Goal: Find specific page/section: Find specific page/section

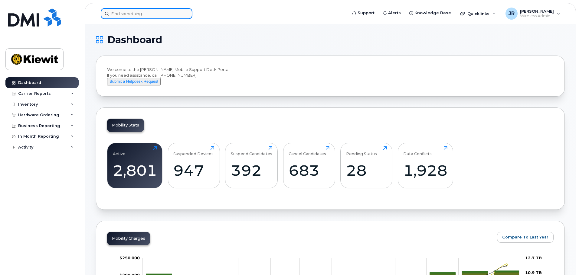
click at [144, 15] on input at bounding box center [147, 13] width 92 height 11
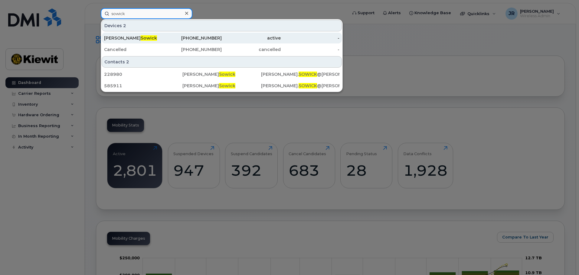
type input "sowick"
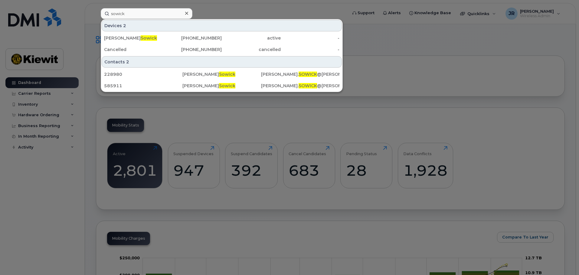
drag, startPoint x: 148, startPoint y: 39, endPoint x: 177, endPoint y: 57, distance: 34.0
click at [148, 39] on div "Michael Sowick" at bounding box center [133, 38] width 59 height 6
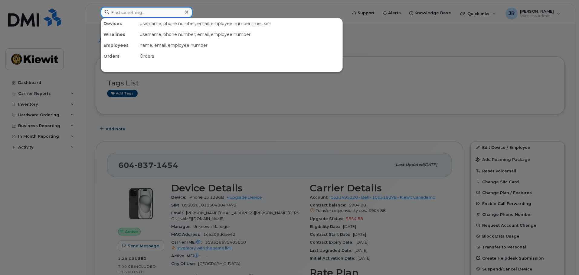
click at [128, 11] on input at bounding box center [147, 12] width 92 height 11
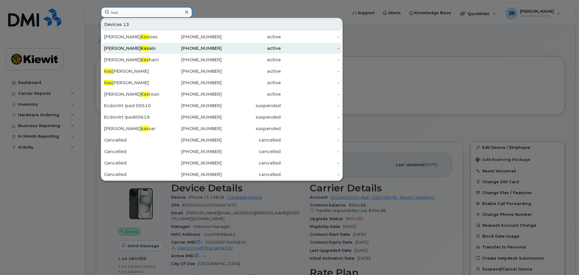
type input "kas"
click at [135, 45] on div "Greg Kas alo" at bounding box center [133, 48] width 59 height 11
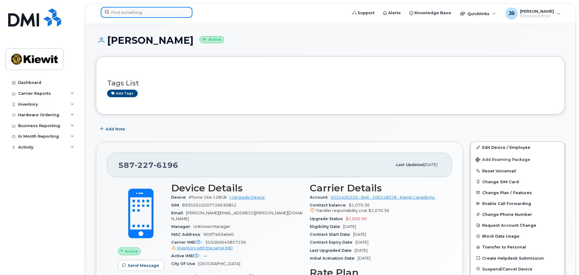
click at [146, 12] on input at bounding box center [147, 12] width 92 height 11
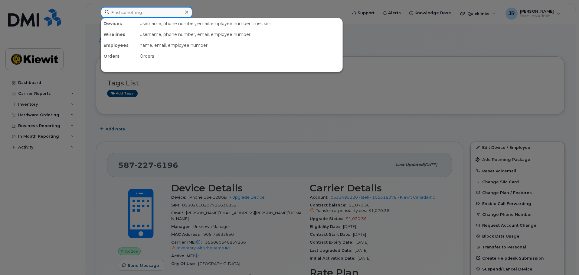
click at [160, 10] on input at bounding box center [147, 12] width 92 height 11
click at [133, 10] on input at bounding box center [147, 12] width 92 height 11
click at [153, 11] on input at bounding box center [147, 12] width 92 height 11
click at [151, 13] on input at bounding box center [147, 12] width 92 height 11
click at [434, 98] on div at bounding box center [289, 137] width 579 height 275
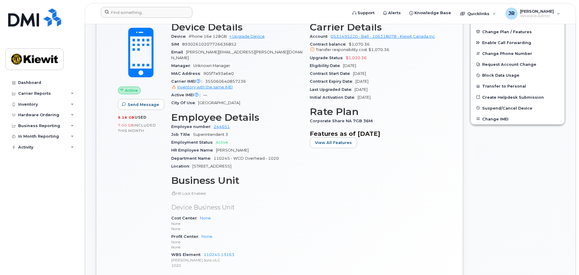
scroll to position [81, 0]
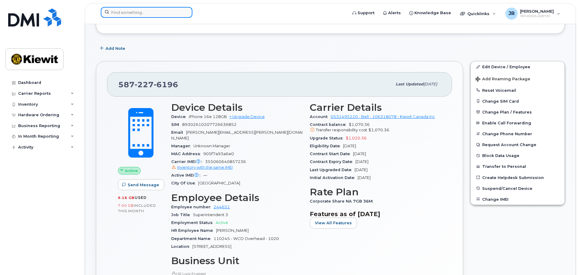
click at [147, 13] on input at bounding box center [147, 12] width 92 height 11
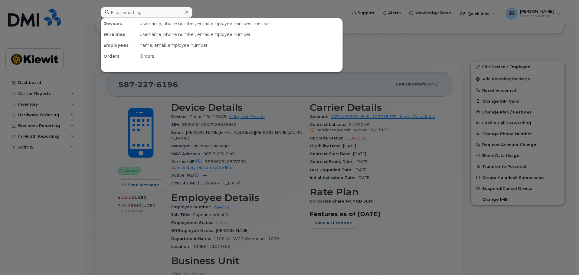
click at [425, 58] on div at bounding box center [289, 137] width 579 height 275
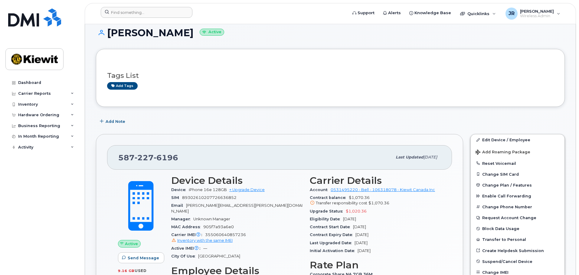
scroll to position [0, 0]
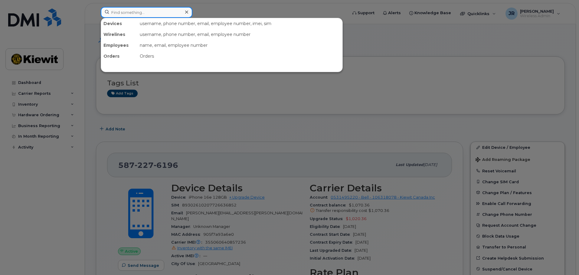
click at [123, 12] on input at bounding box center [147, 12] width 92 height 11
